Goal: Task Accomplishment & Management: Manage account settings

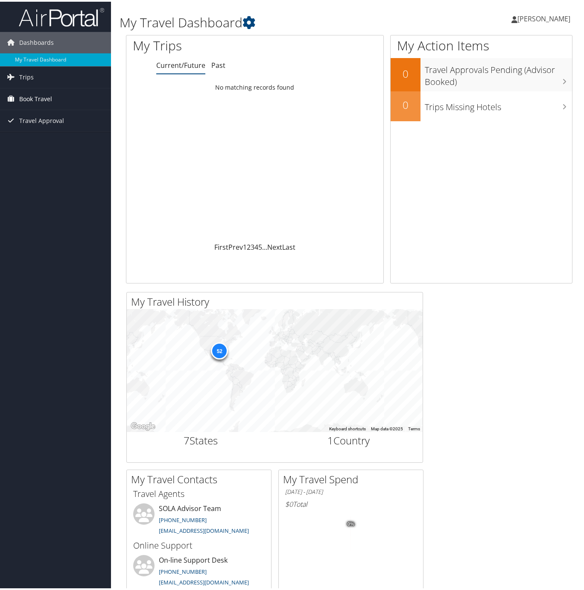
click at [20, 95] on span "Book Travel" at bounding box center [35, 97] width 33 height 21
click at [36, 124] on link "Book/Manage Online Trips" at bounding box center [55, 127] width 111 height 13
click at [560, 17] on span "[PERSON_NAME]" at bounding box center [544, 16] width 53 height 9
click at [514, 73] on link "View Travel Profile" at bounding box center [521, 76] width 95 height 15
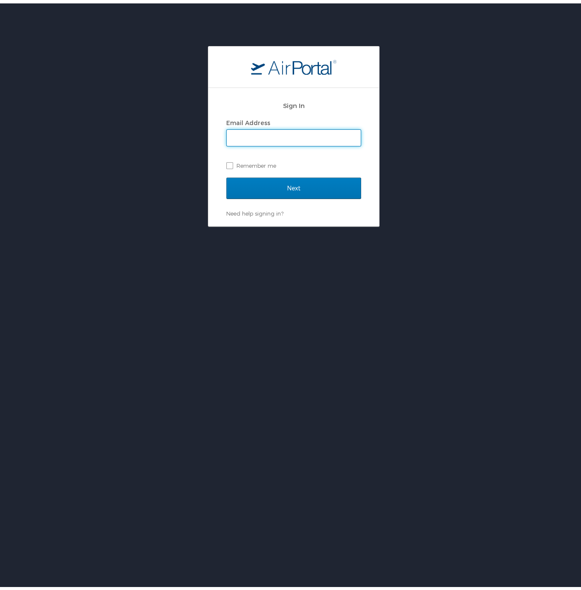
type input "laura.sorey@la.gov"
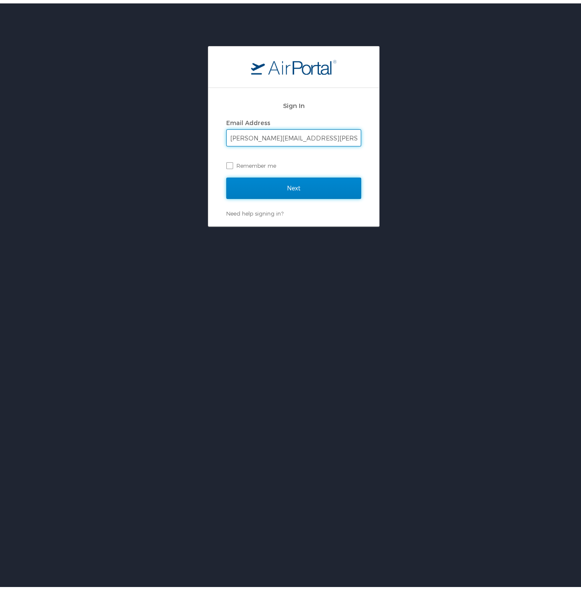
click at [268, 189] on input "Next" at bounding box center [293, 184] width 135 height 21
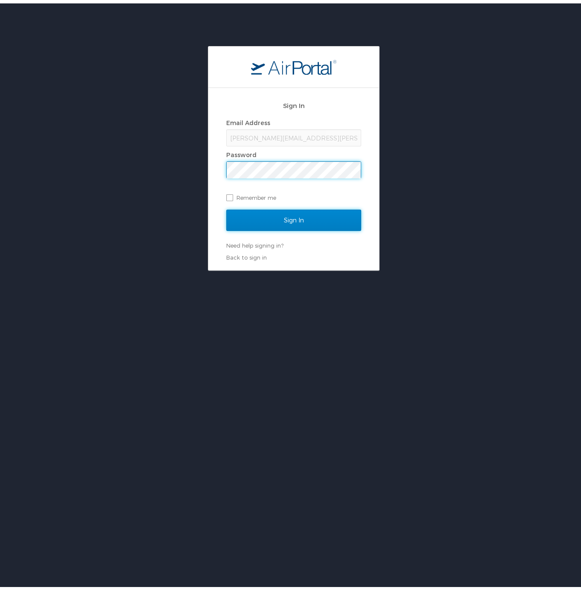
click at [270, 216] on input "Sign In" at bounding box center [293, 216] width 135 height 21
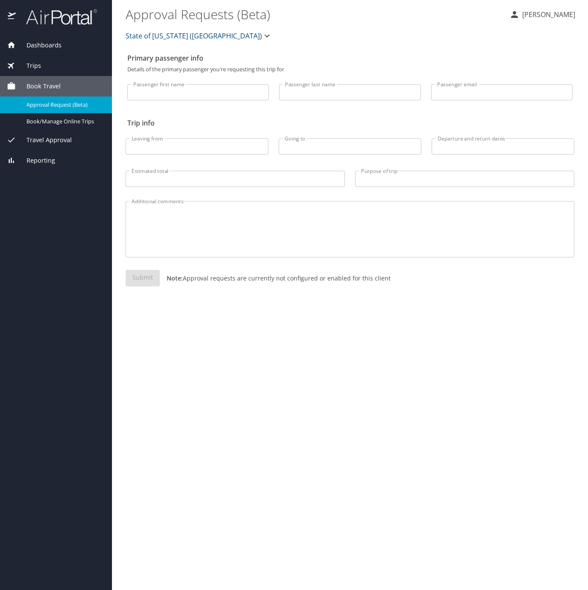
click at [46, 157] on span "Reporting" at bounding box center [35, 160] width 39 height 9
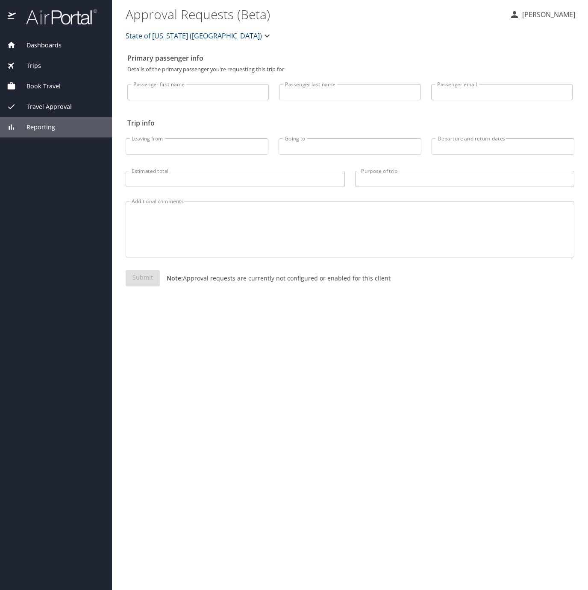
click at [50, 127] on span "Reporting" at bounding box center [35, 127] width 39 height 9
click at [36, 45] on span "Dashboards" at bounding box center [39, 45] width 46 height 9
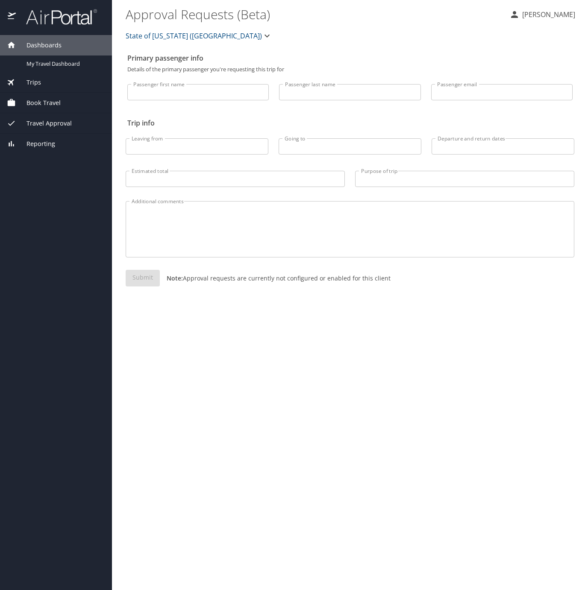
click at [38, 21] on img at bounding box center [57, 17] width 80 height 17
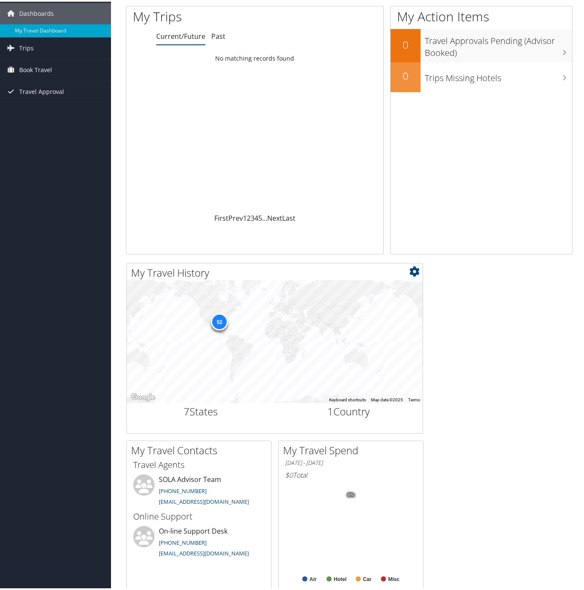
scroll to position [171, 0]
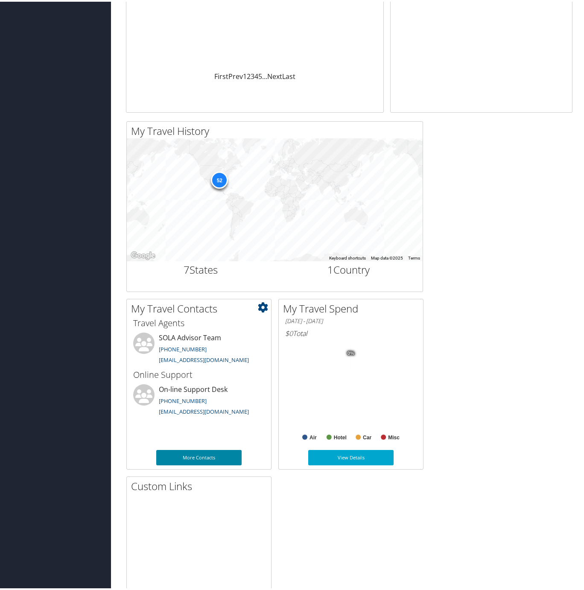
click at [221, 454] on link "More Contacts" at bounding box center [198, 455] width 85 height 15
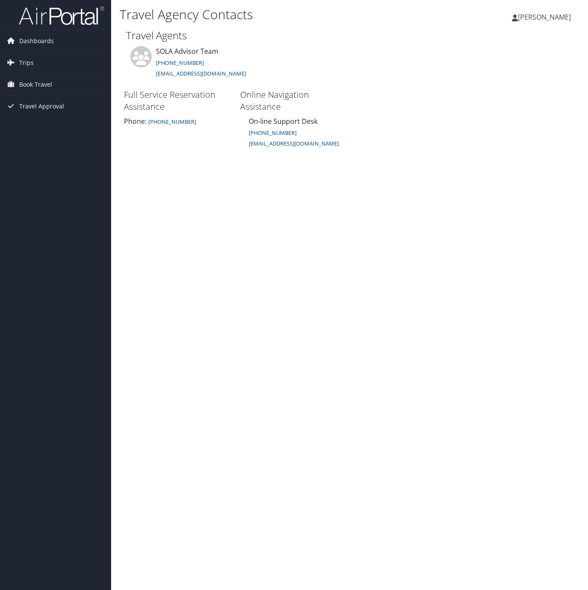
click at [548, 17] on span "[PERSON_NAME]" at bounding box center [544, 16] width 53 height 9
click at [505, 71] on link "View Travel Profile" at bounding box center [522, 76] width 95 height 15
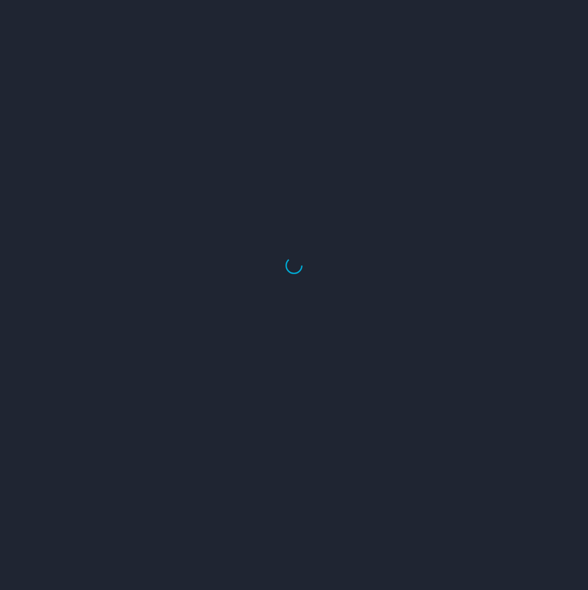
select select "US"
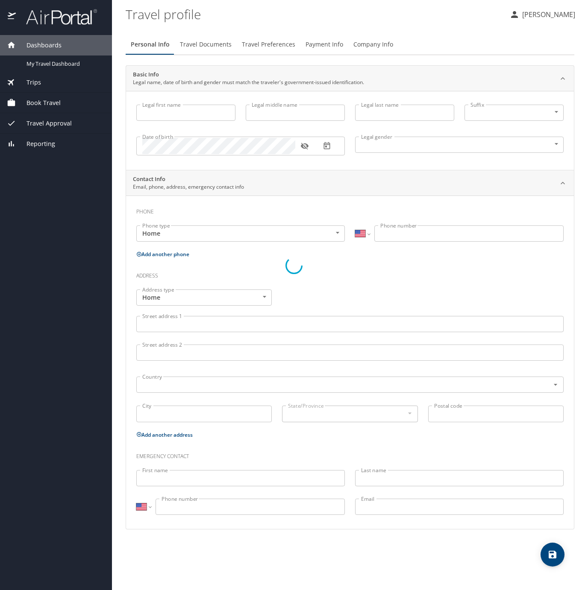
type input "[PERSON_NAME]"
type input "[DEMOGRAPHIC_DATA]"
select select "US"
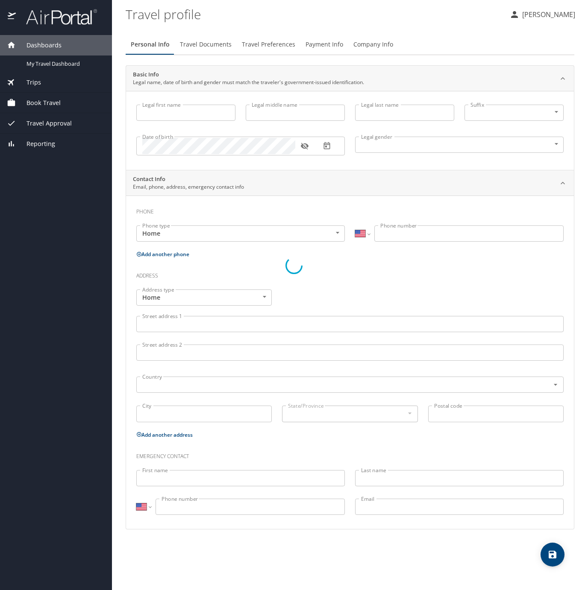
select select "MY"
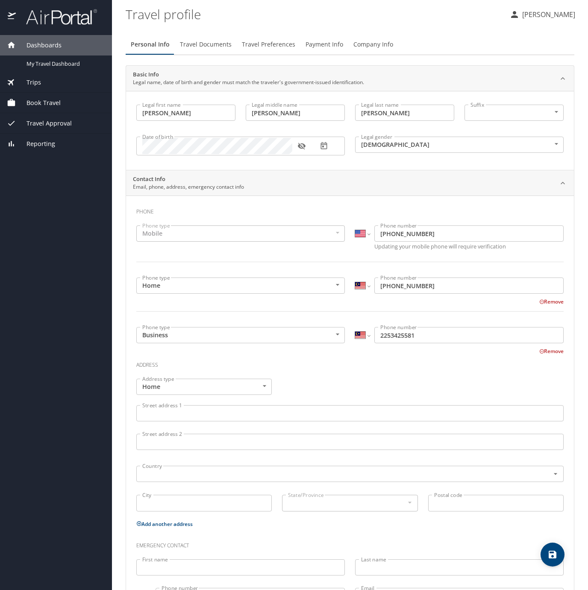
click at [330, 47] on span "Payment Info" at bounding box center [324, 44] width 38 height 11
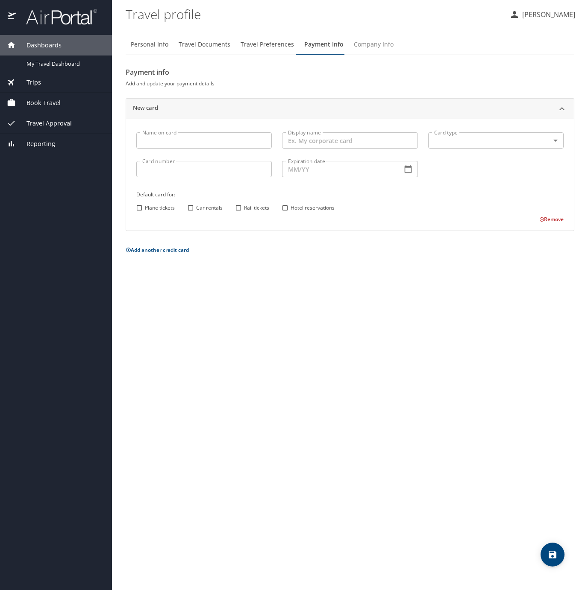
click at [379, 45] on span "Company Info" at bounding box center [374, 44] width 40 height 11
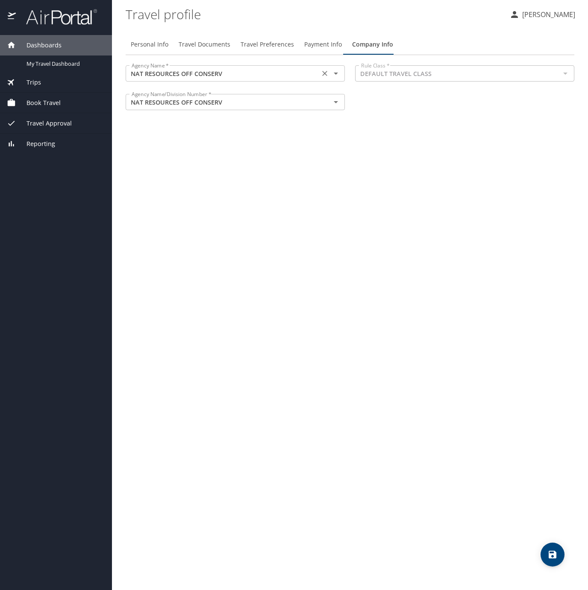
click at [296, 78] on input "NAT RESOURCES OFF CONSERV" at bounding box center [222, 73] width 189 height 11
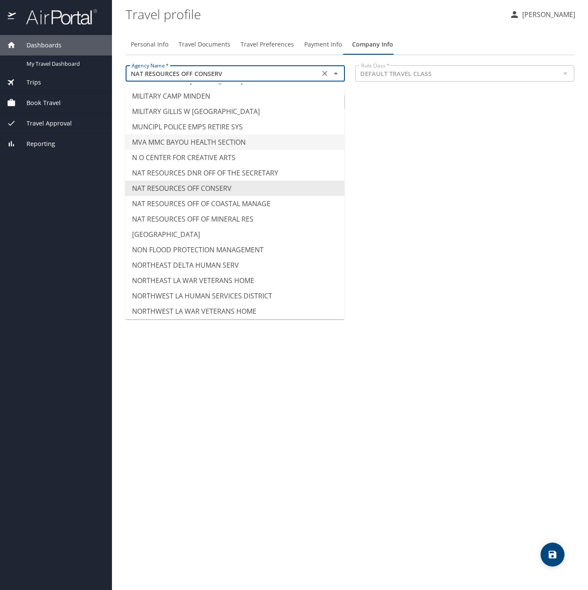
scroll to position [4580, 0]
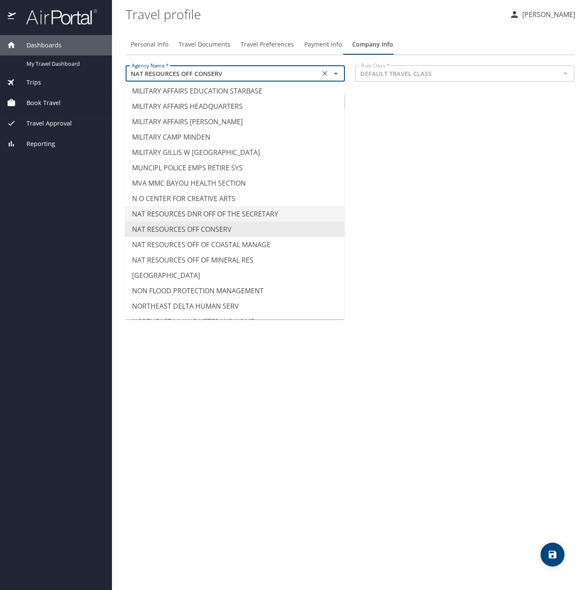
click at [237, 206] on li "NAT RESOURCES DNR OFF OF THE SECRETARY" at bounding box center [234, 213] width 219 height 15
type input "NAT RESOURCES DNR OFF OF THE SECRETARY"
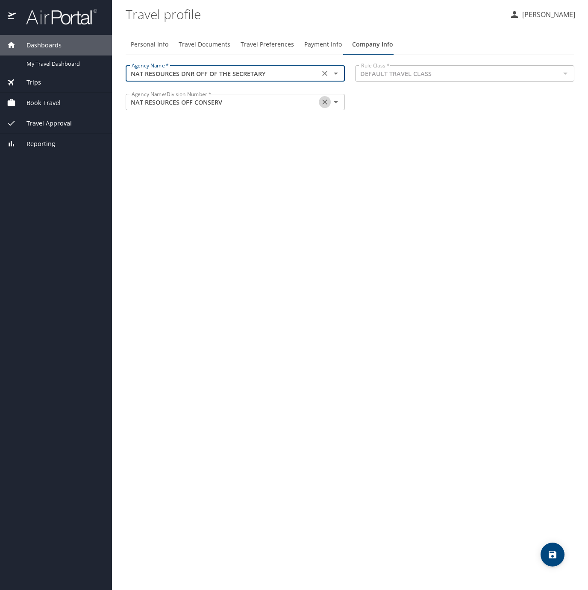
click at [325, 101] on icon "Clear" at bounding box center [324, 102] width 5 height 5
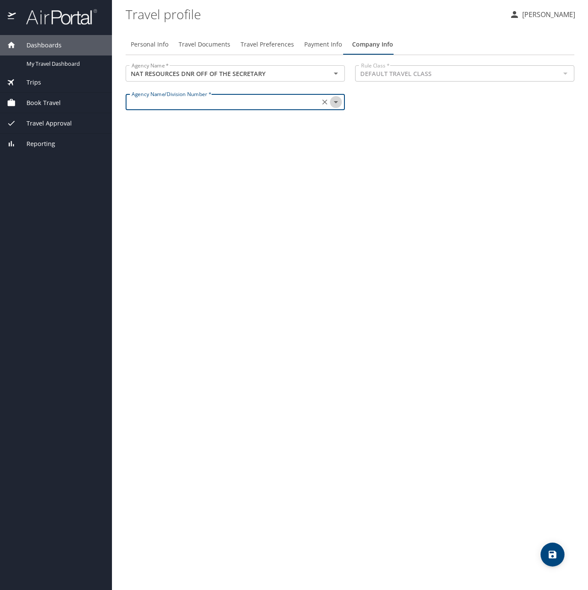
click at [338, 105] on icon "Open" at bounding box center [336, 102] width 10 height 10
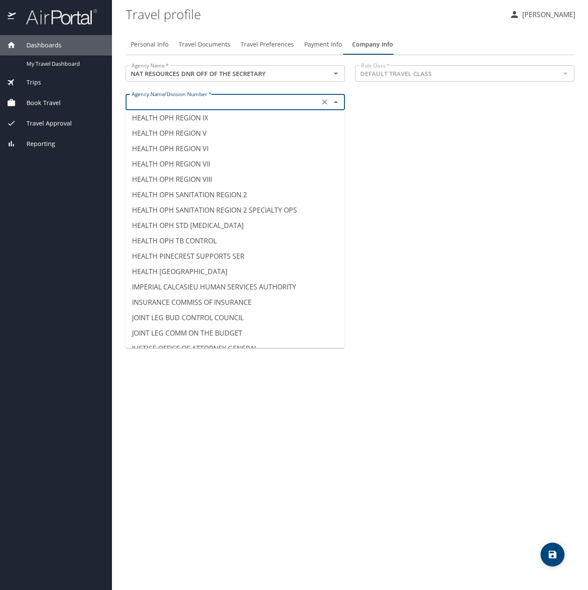
scroll to position [3347, 0]
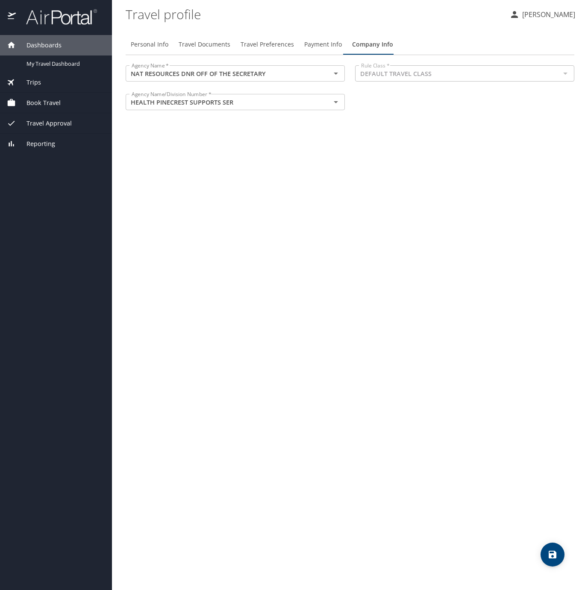
click at [413, 199] on div "Personal Info Travel Documents Travel Preferences Payment Info Company Info Age…" at bounding box center [350, 308] width 448 height 563
click at [425, 194] on div "Personal Info Travel Documents Travel Preferences Payment Info Company Info Age…" at bounding box center [350, 308] width 448 height 563
click at [336, 99] on icon "Open" at bounding box center [336, 102] width 10 height 10
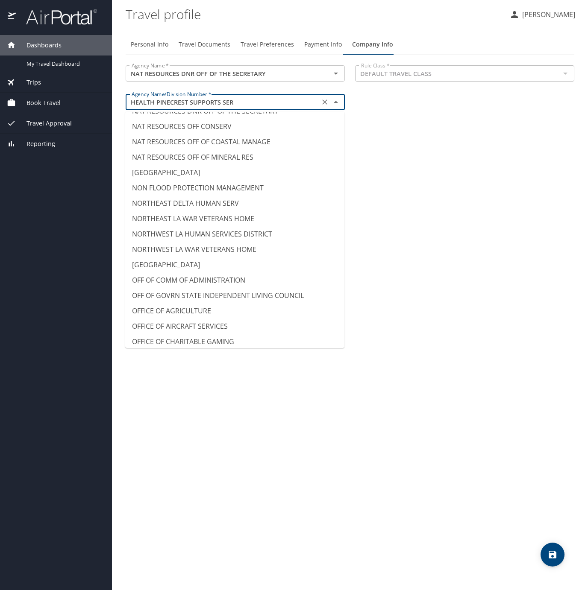
scroll to position [4655, 0]
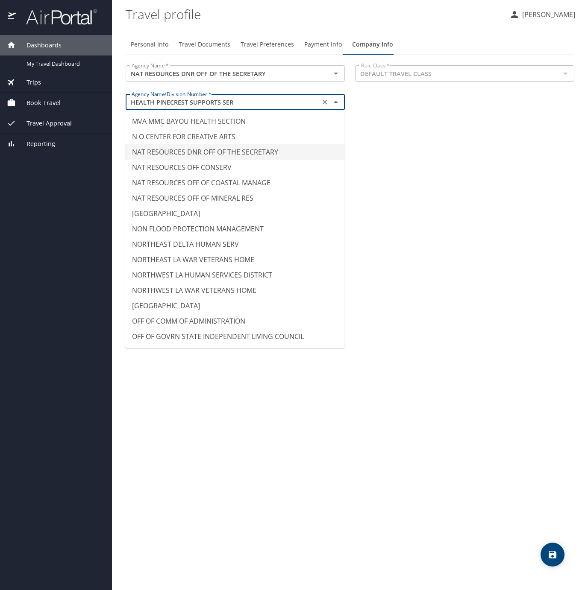
click at [280, 144] on li "NAT RESOURCES DNR OFF OF THE SECRETARY" at bounding box center [234, 151] width 219 height 15
type input "NAT RESOURCES DNR OFF OF THE SECRETARY"
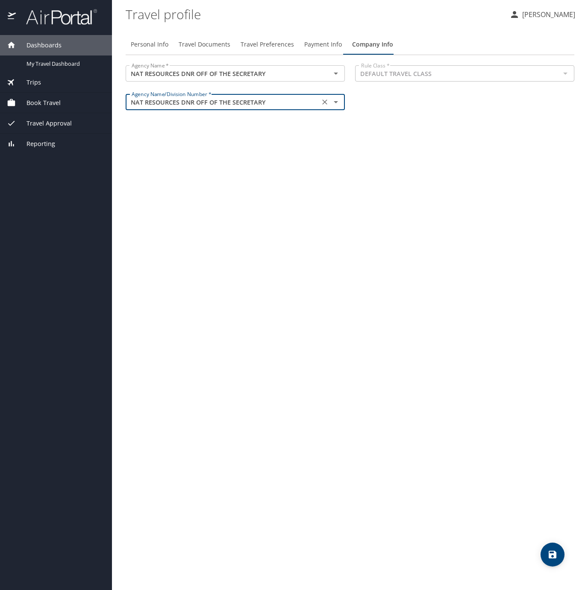
click at [363, 165] on div "Personal Info Travel Documents Travel Preferences Payment Info Company Info Age…" at bounding box center [350, 308] width 448 height 563
click at [265, 43] on span "Travel Preferences" at bounding box center [266, 44] width 53 height 11
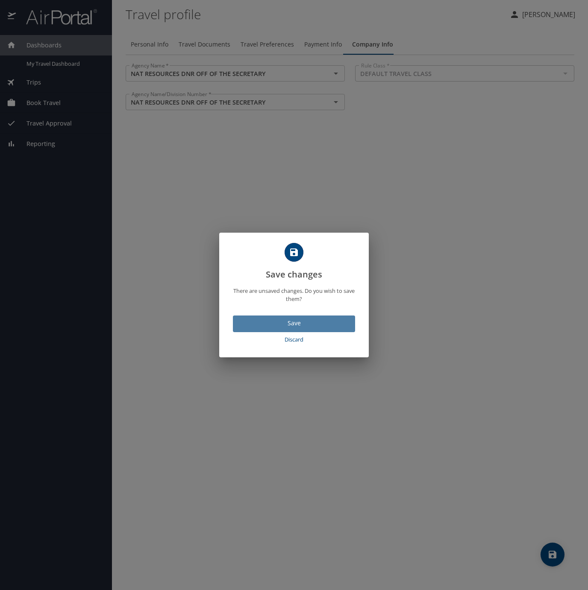
click at [299, 324] on span "Save" at bounding box center [294, 323] width 108 height 11
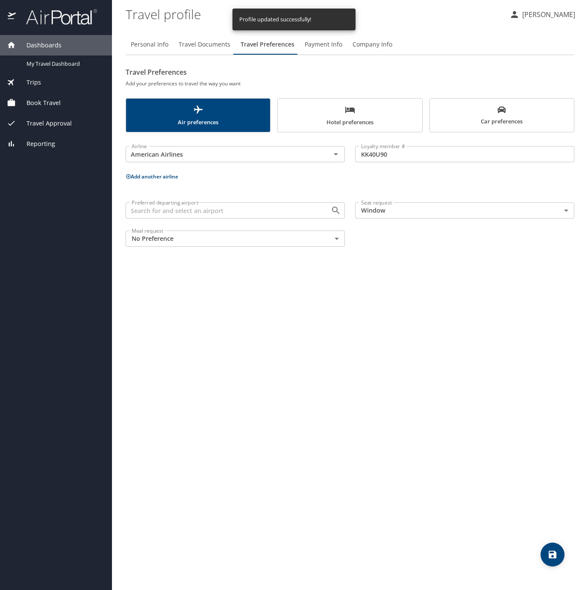
click at [442, 219] on div "Seat request Window Window Seat request" at bounding box center [464, 211] width 229 height 28
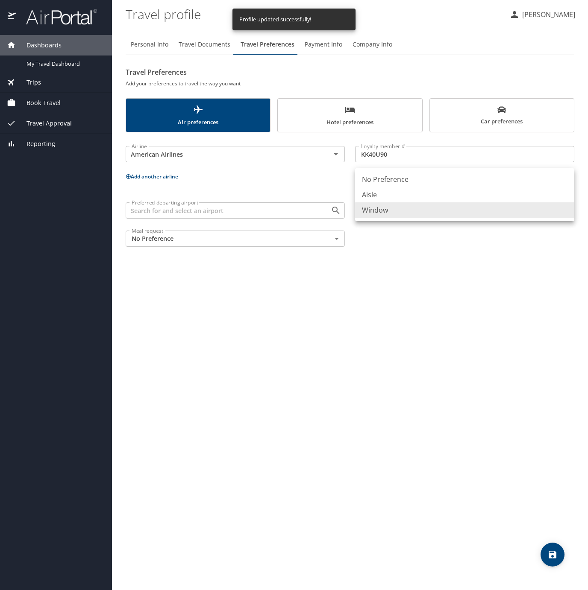
click at [442, 212] on body "Dashboards My Travel Dashboard Trips Current / Future Trips Past Trips Trips Mi…" at bounding box center [294, 295] width 588 height 590
click at [426, 196] on li "Aisle" at bounding box center [464, 194] width 219 height 15
type input "Aisle"
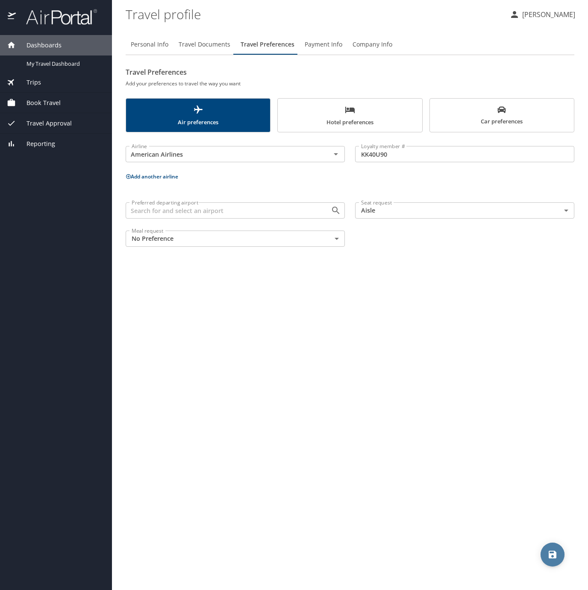
click at [557, 556] on icon "save" at bounding box center [552, 555] width 10 height 10
